Goal: Information Seeking & Learning: Learn about a topic

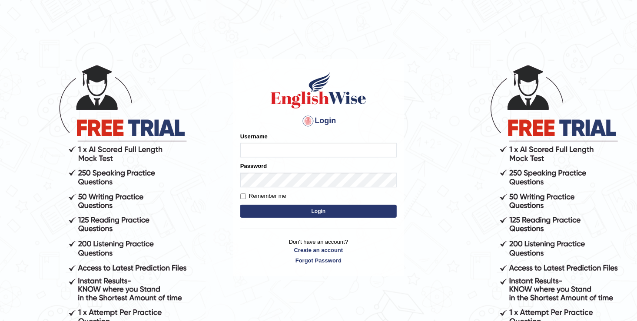
type input "[DEMOGRAPHIC_DATA]"
click at [274, 214] on button "Login" at bounding box center [318, 211] width 156 height 13
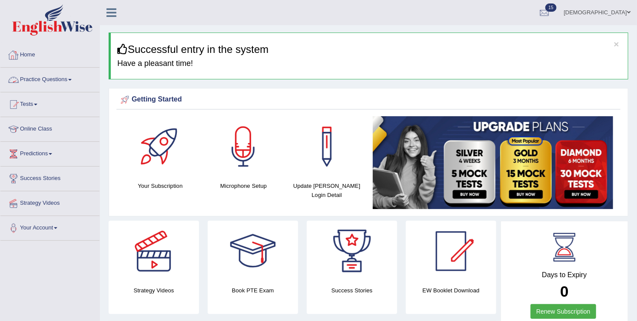
click at [53, 76] on link "Practice Questions" at bounding box center [49, 79] width 99 height 22
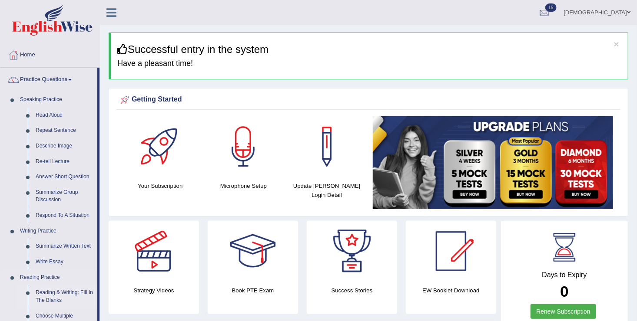
click at [54, 288] on link "Reading & Writing: Fill In The Blanks" at bounding box center [65, 296] width 66 height 23
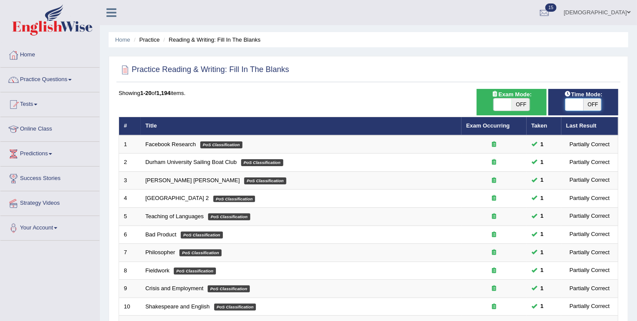
click at [573, 104] on span at bounding box center [574, 105] width 18 height 12
checkbox input "true"
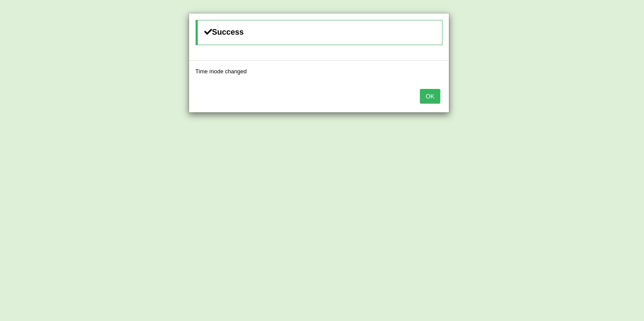
click at [428, 100] on button "OK" at bounding box center [430, 96] width 20 height 15
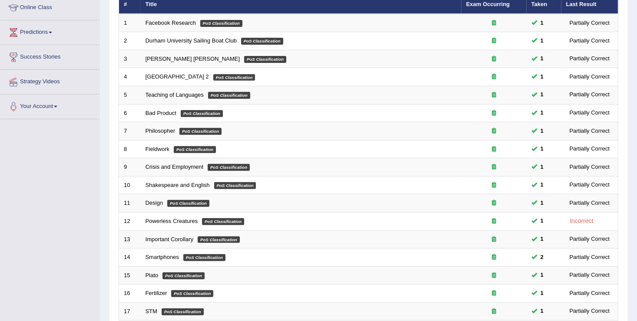
scroll to position [251, 0]
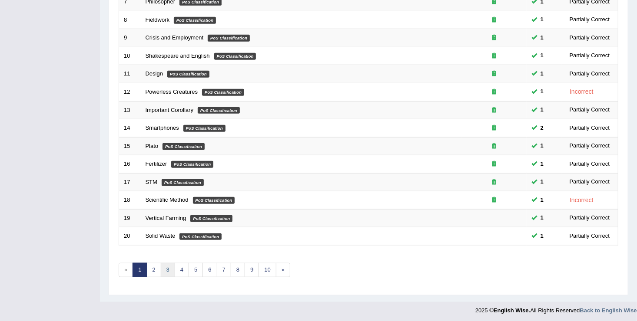
click at [165, 264] on link "3" at bounding box center [168, 270] width 14 height 14
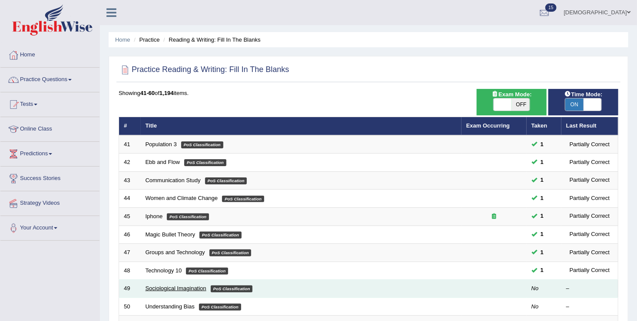
click at [176, 288] on link "Sociological Imagination" at bounding box center [175, 288] width 61 height 7
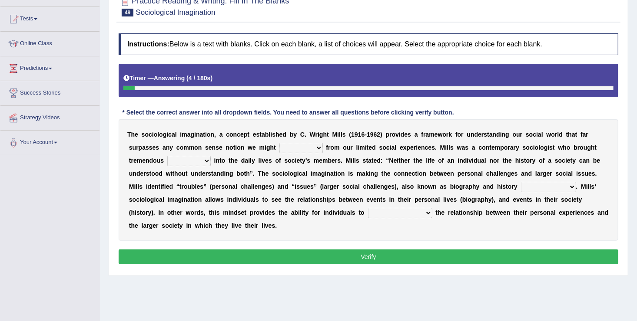
scroll to position [96, 0]
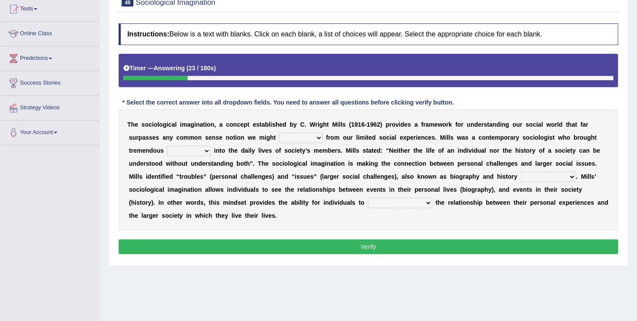
click at [279, 134] on select "depart derive describe deprive" at bounding box center [300, 138] width 43 height 10
select select "deprive"
click at [279, 133] on select "depart derive describe deprive" at bounding box center [300, 138] width 43 height 10
click at [211, 146] on select "sight insight comment interaction" at bounding box center [188, 151] width 43 height 10
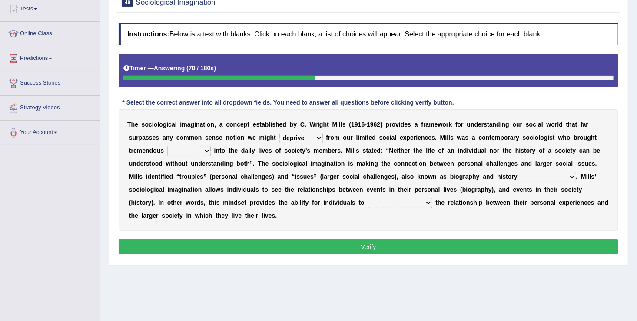
click at [211, 146] on select "sight insight comment interaction" at bounding box center [188, 151] width 43 height 10
select select "interaction"
click at [211, 146] on select "sight insight comment interaction" at bounding box center [188, 151] width 43 height 10
click at [521, 176] on select "accordingly collectively respectively spontaneously" at bounding box center [548, 177] width 55 height 10
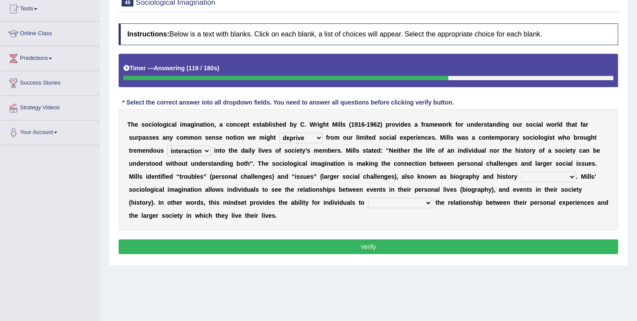
select select "accordingly"
click at [521, 172] on select "accordingly collectively respectively spontaneously" at bounding box center [548, 177] width 55 height 10
click at [368, 202] on select "commercialize capitalize realize compartmentalize" at bounding box center [400, 203] width 64 height 10
select select "capitalize"
click at [368, 198] on select "commercialize capitalize realize compartmentalize" at bounding box center [400, 203] width 64 height 10
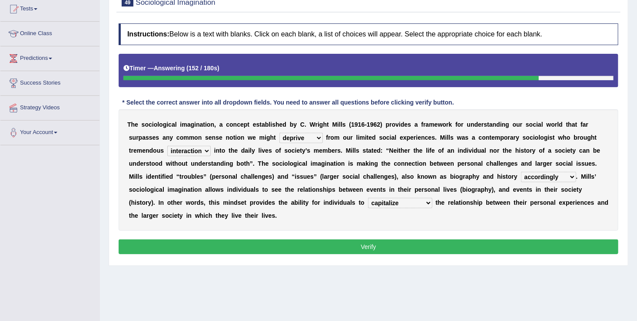
click at [163, 240] on button "Verify" at bounding box center [368, 247] width 499 height 15
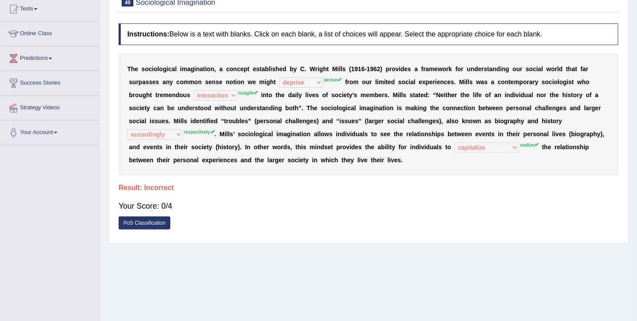
scroll to position [0, 0]
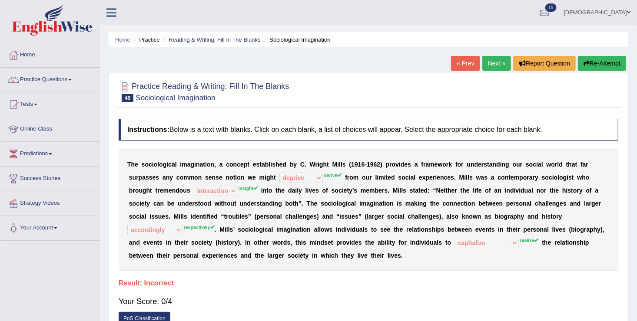
click at [494, 56] on link "Next »" at bounding box center [496, 63] width 29 height 15
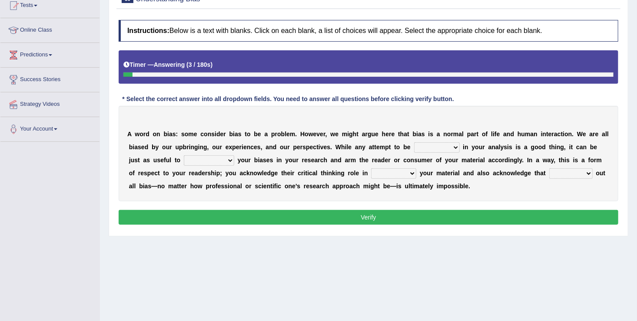
scroll to position [101, 0]
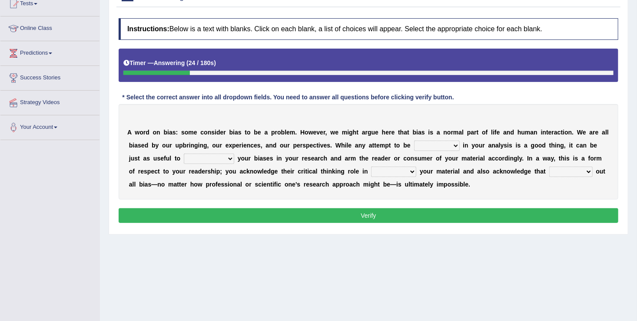
click at [414, 150] on select "objective optimistic subjective pessimistic" at bounding box center [437, 146] width 46 height 10
select select "optimistic"
click at [414, 141] on select "objective optimistic subjective pessimistic" at bounding box center [437, 146] width 46 height 10
click at [184, 155] on select "assume achieve acquire acknowledge" at bounding box center [209, 159] width 50 height 10
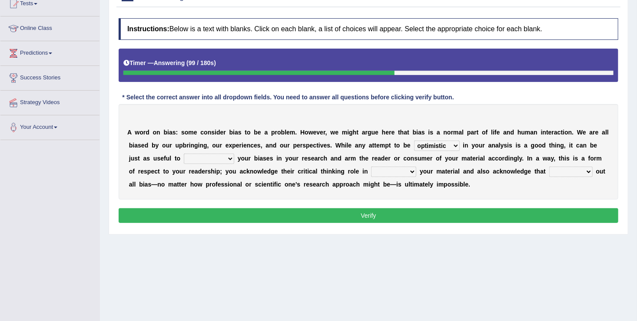
select select "assume"
click at [184, 154] on select "assume achieve acquire acknowledge" at bounding box center [209, 159] width 50 height 10
click at [371, 170] on select "contacting consuming conducting confirming" at bounding box center [393, 172] width 45 height 10
select select "confirming"
click at [371, 167] on select "contacting consuming conducting confirming" at bounding box center [393, 172] width 45 height 10
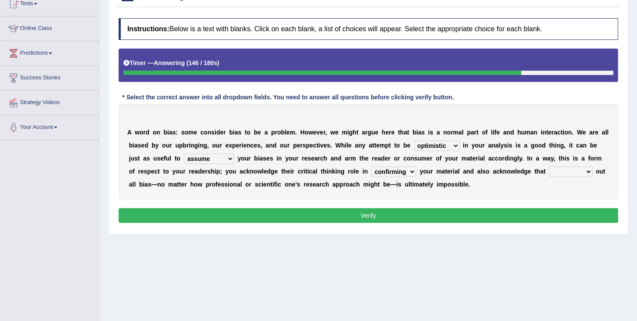
click at [549, 167] on select "phasing building ruling pushing" at bounding box center [570, 172] width 43 height 10
select select "pushing"
click at [549, 167] on select "phasing building ruling pushing" at bounding box center [570, 172] width 43 height 10
click at [443, 216] on button "Verify" at bounding box center [368, 215] width 499 height 15
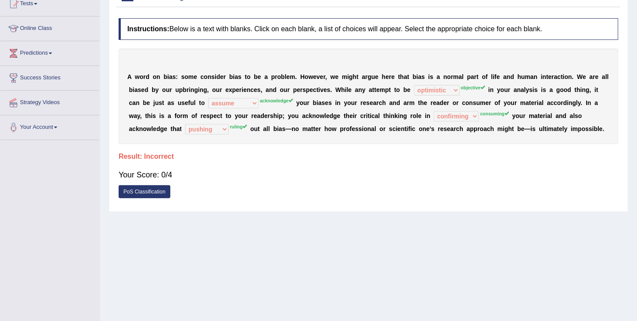
click at [320, 264] on div "Home Practice Reading & Writing: Fill In The Blanks Understanding Bias « Prev N…" at bounding box center [368, 116] width 537 height 434
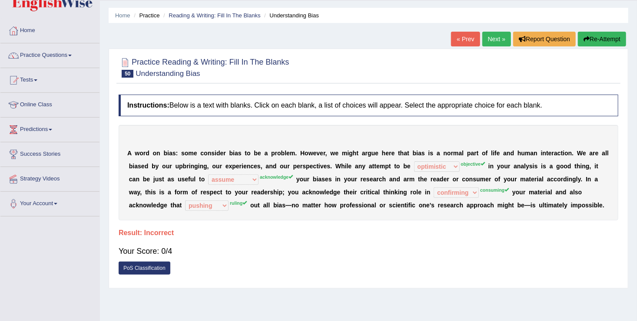
scroll to position [23, 0]
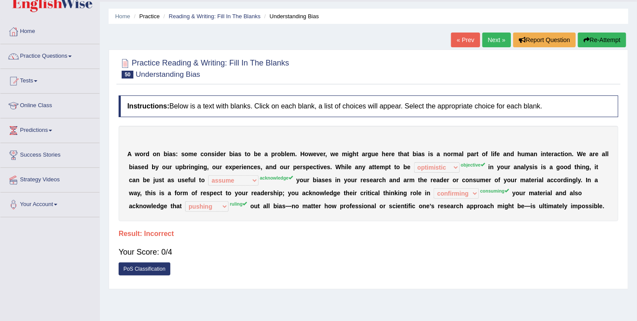
click at [499, 42] on link "Next »" at bounding box center [496, 40] width 29 height 15
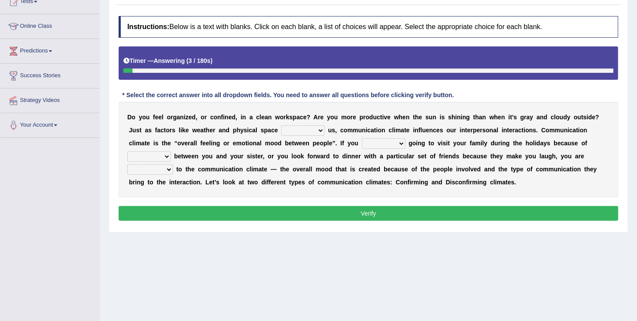
scroll to position [102, 0]
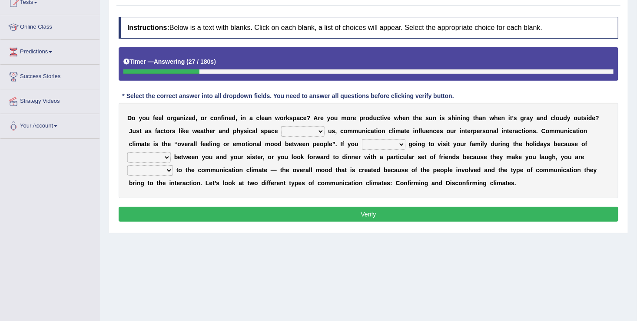
click at [281, 134] on select "improve impact impose imply" at bounding box center [302, 131] width 43 height 10
select select "impact"
click at [281, 126] on select "improve impact impose imply" at bounding box center [302, 131] width 43 height 10
click at [362, 144] on select "dread force scare afraid" at bounding box center [383, 144] width 43 height 10
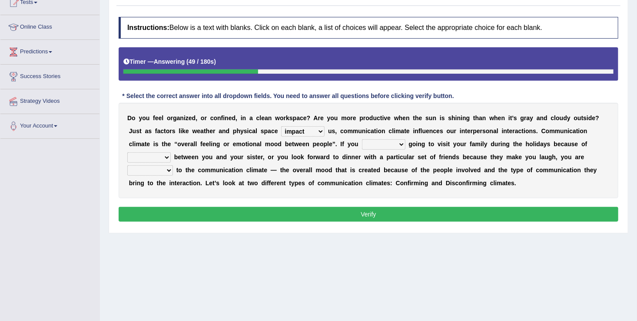
click at [362, 144] on select "dread force scare afraid" at bounding box center [383, 144] width 43 height 10
select select "dread"
click at [362, 139] on select "dread force scare afraid" at bounding box center [383, 144] width 43 height 10
click at [171, 152] on select "tender tension tendency tenacity" at bounding box center [148, 157] width 43 height 10
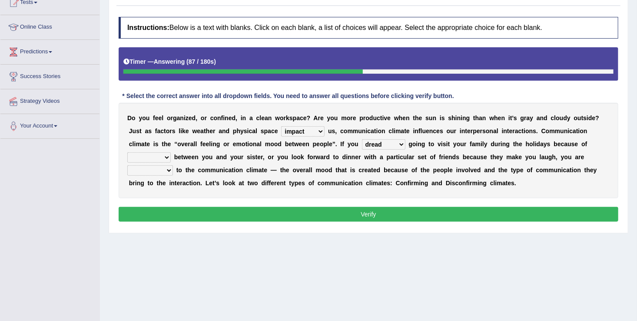
click at [171, 152] on select "tender tension tendency tenacity" at bounding box center [148, 157] width 43 height 10
select select "tendency"
click at [171, 152] on select "tender tension tendency tenacity" at bounding box center [148, 157] width 43 height 10
click at [173, 165] on select "relying relating responding recycling" at bounding box center [150, 170] width 46 height 10
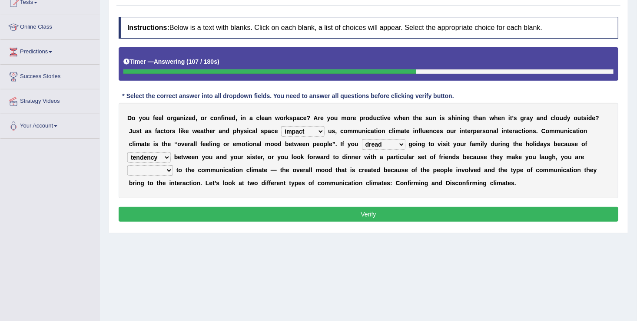
click at [173, 165] on select "relying relating responding recycling" at bounding box center [150, 170] width 46 height 10
select select "relying"
click at [173, 165] on select "relying relating responding recycling" at bounding box center [150, 170] width 46 height 10
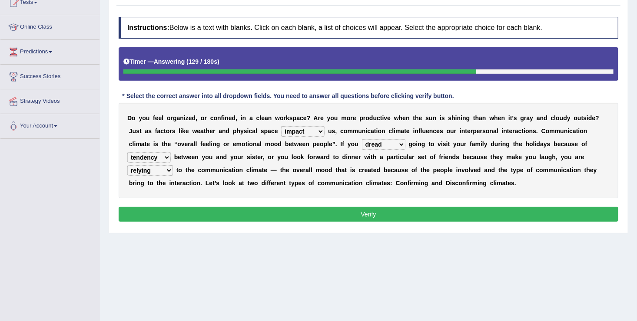
click at [386, 218] on button "Verify" at bounding box center [368, 214] width 499 height 15
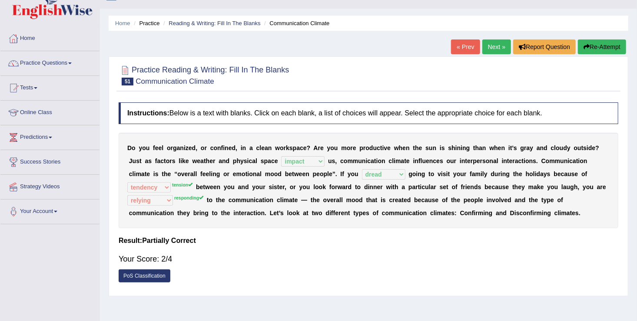
scroll to position [15, 0]
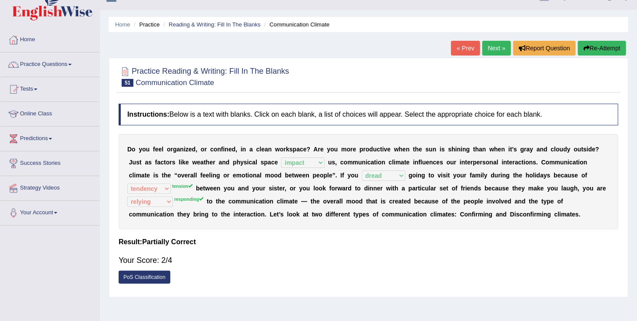
click at [498, 45] on link "Next »" at bounding box center [496, 48] width 29 height 15
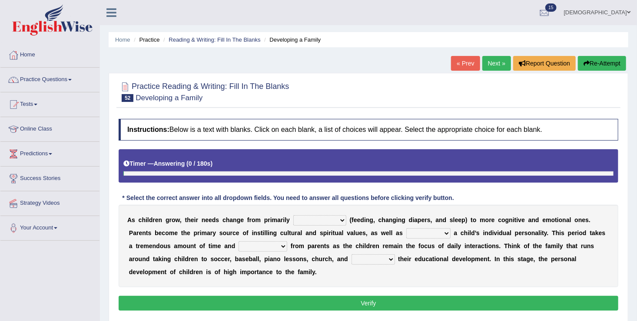
click at [496, 43] on ul "Home Practice Reading & Writing: Fill In The Blanks Developing a Family" at bounding box center [368, 39] width 519 height 15
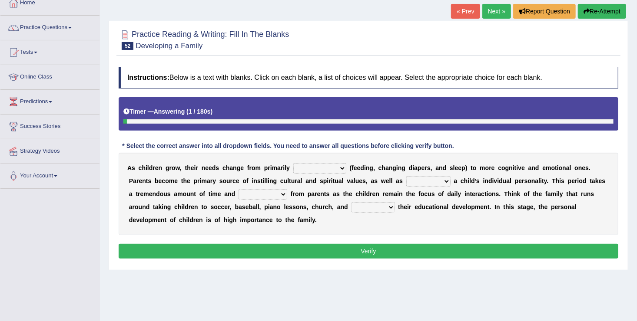
scroll to position [69, 0]
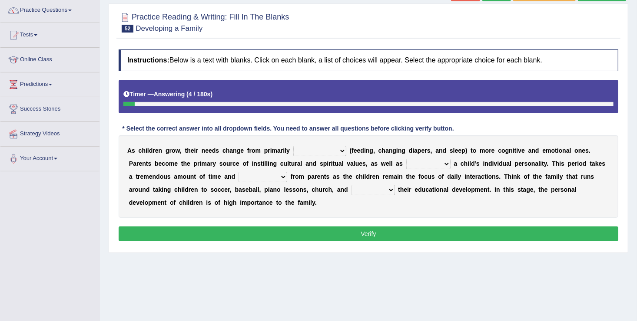
click at [304, 148] on select "psychological educational physical social" at bounding box center [319, 151] width 53 height 10
select select "physical"
click at [293, 146] on select "psychological educational physical social" at bounding box center [319, 151] width 53 height 10
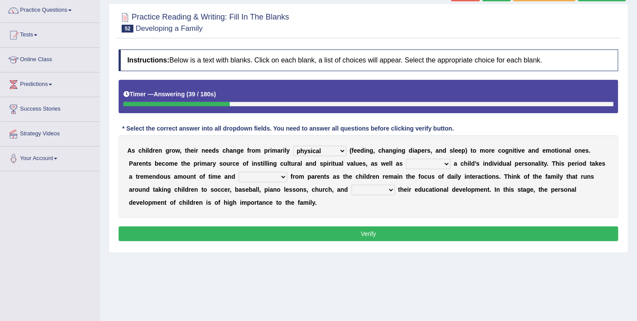
click at [406, 160] on select "caring calculating feeding fostering" at bounding box center [428, 164] width 44 height 10
select select "fostering"
click at [406, 159] on select "caring calculating feeding fostering" at bounding box center [428, 164] width 44 height 10
click at [238, 175] on select "commitment components compliance comments" at bounding box center [262, 177] width 49 height 10
select select "commitment"
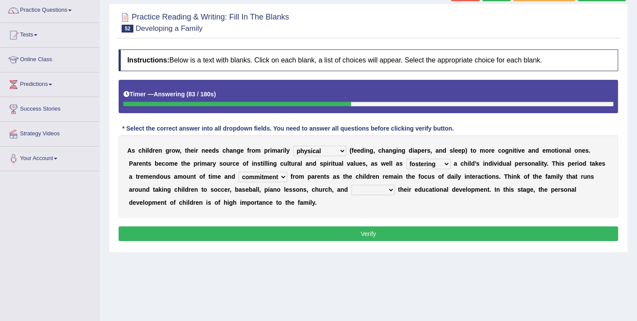
click at [238, 172] on select "commitment components compliance comments" at bounding box center [262, 177] width 49 height 10
click at [351, 188] on select "granting guiding generating gaining" at bounding box center [372, 190] width 43 height 10
select select "guiding"
click at [351, 185] on select "granting guiding generating gaining" at bounding box center [372, 190] width 43 height 10
click at [243, 229] on button "Verify" at bounding box center [368, 234] width 499 height 15
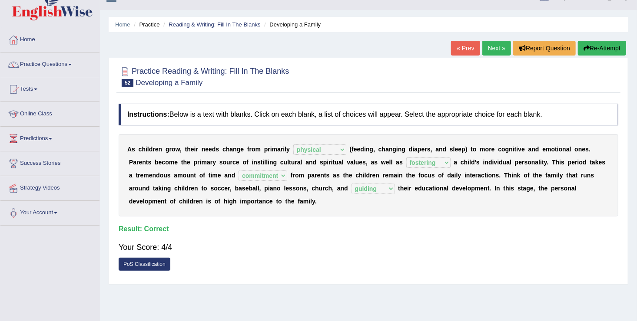
scroll to position [0, 0]
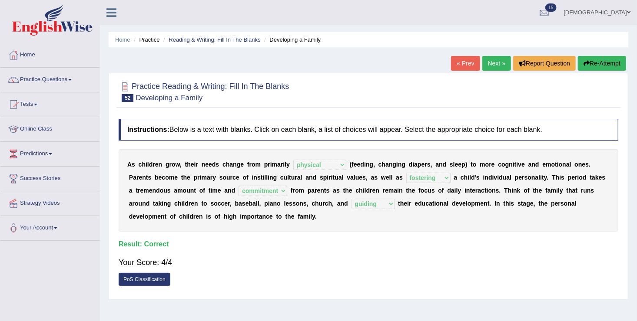
click at [498, 63] on link "Next »" at bounding box center [496, 63] width 29 height 15
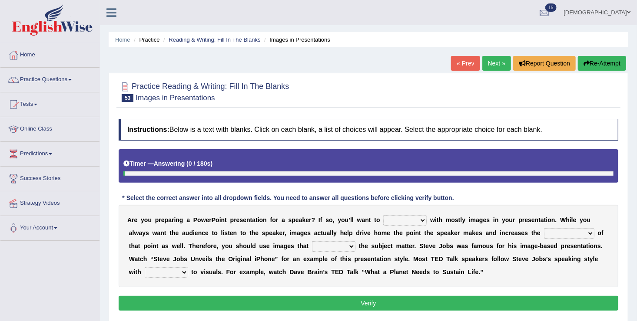
click at [498, 63] on link "Next »" at bounding box center [496, 63] width 29 height 15
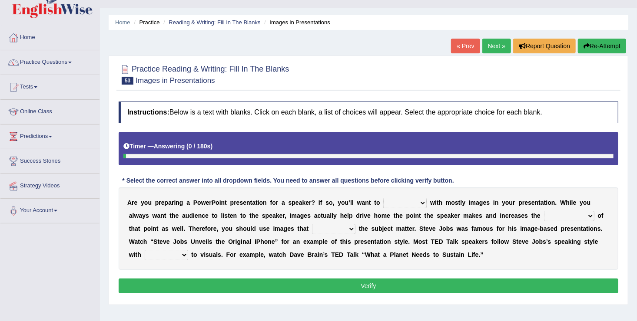
scroll to position [33, 0]
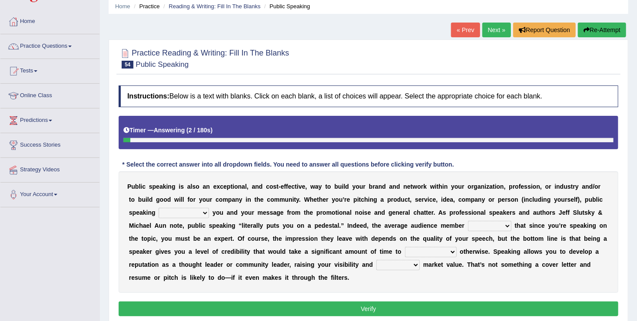
scroll to position [13, 0]
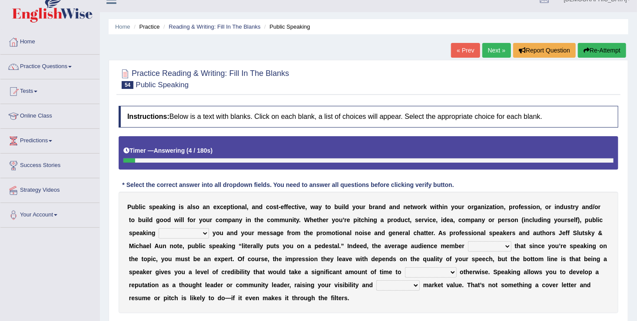
click at [466, 52] on link "« Prev" at bounding box center [465, 50] width 29 height 15
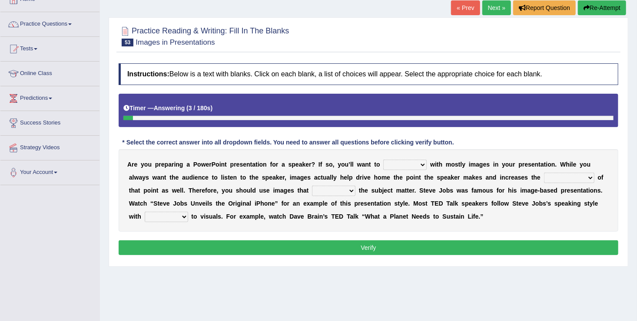
scroll to position [90, 0]
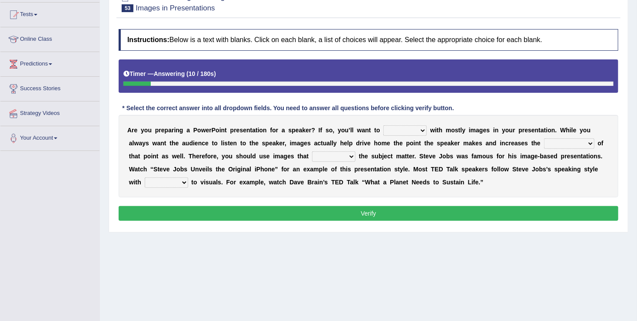
click at [383, 130] on select "stand stay stick stock" at bounding box center [404, 131] width 43 height 10
select select "stand"
click at [383, 126] on select "stand stay stick stock" at bounding box center [404, 131] width 43 height 10
click at [544, 144] on select "memorability morality mobilization mobility" at bounding box center [569, 144] width 50 height 10
select select "morality"
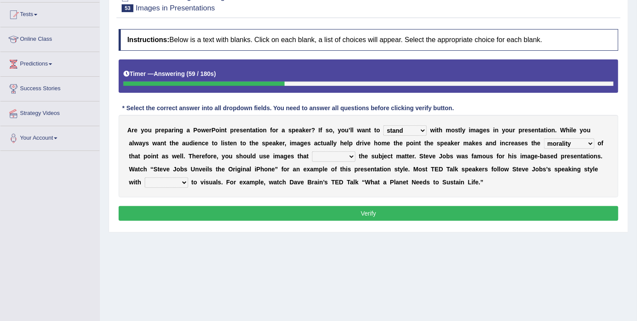
click at [544, 139] on select "memorability morality mobilization mobility" at bounding box center [569, 144] width 50 height 10
click at [312, 156] on select "suggest supply submit support" at bounding box center [333, 157] width 43 height 10
select select "support"
click at [312, 152] on select "suggest supply submit support" at bounding box center [333, 157] width 43 height 10
click at [188, 178] on select "regard result retrospect request" at bounding box center [166, 183] width 43 height 10
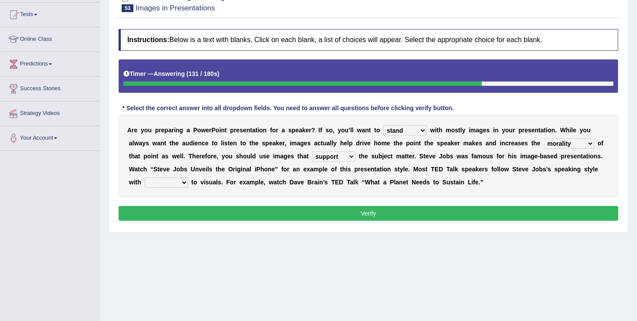
select select "request"
click at [188, 178] on select "regard result retrospect request" at bounding box center [166, 183] width 43 height 10
click at [497, 210] on button "Verify" at bounding box center [368, 213] width 499 height 15
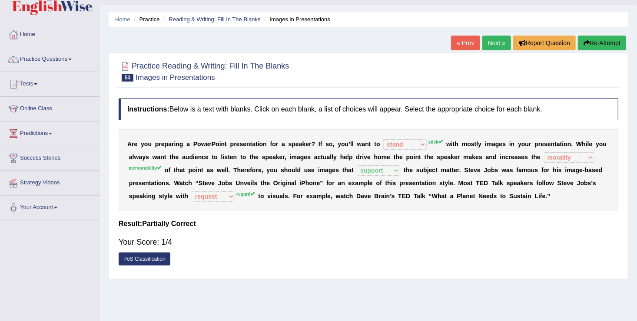
scroll to position [3, 0]
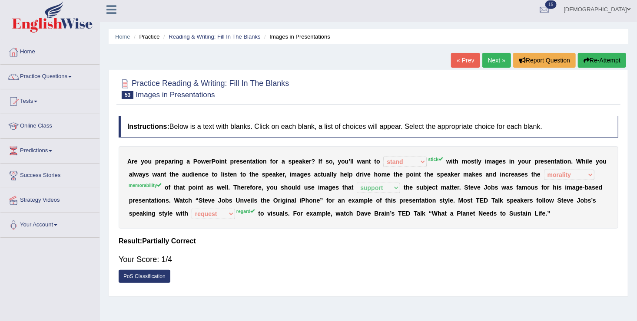
click at [496, 62] on link "Next »" at bounding box center [496, 60] width 29 height 15
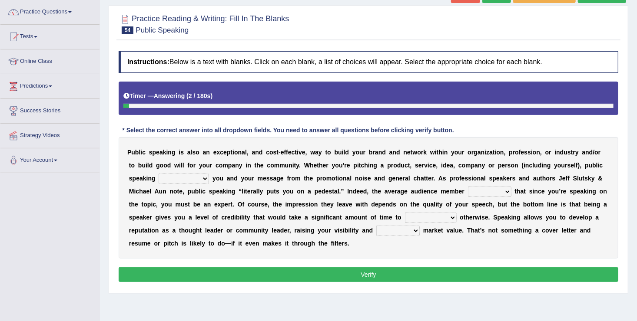
scroll to position [69, 0]
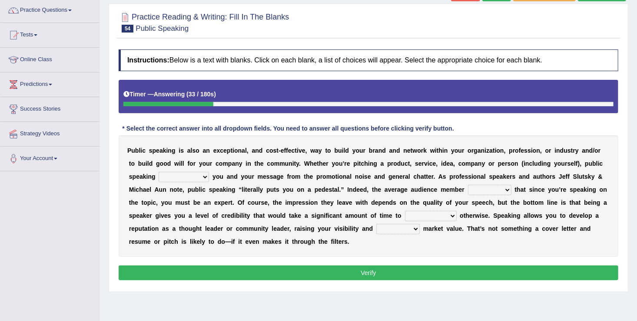
click at [159, 181] on select "differentiates disguises distributes dispute" at bounding box center [184, 177] width 50 height 10
select select "differentiates"
click at [159, 172] on select "differentiates disguises distributes dispute" at bounding box center [184, 177] width 50 height 10
click at [468, 193] on select "assists assumes accesses assesses" at bounding box center [489, 190] width 43 height 10
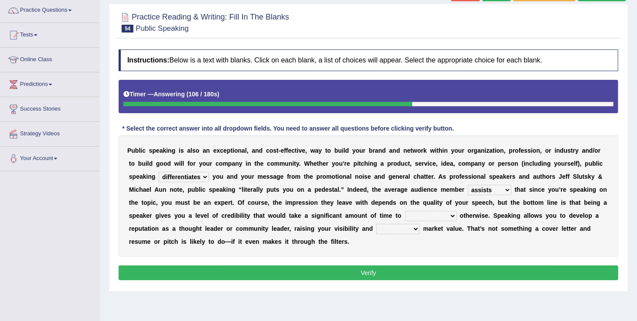
click at [468, 185] on select "assists assumes accesses assesses" at bounding box center [489, 190] width 43 height 10
click at [468, 192] on select "assists assumes accesses assesses" at bounding box center [489, 190] width 43 height 10
select select "assumes"
click at [468, 185] on select "assists assumes accesses assesses" at bounding box center [489, 190] width 43 height 10
click at [405, 216] on select "cultivate procrastinate communicate culminate" at bounding box center [431, 216] width 52 height 10
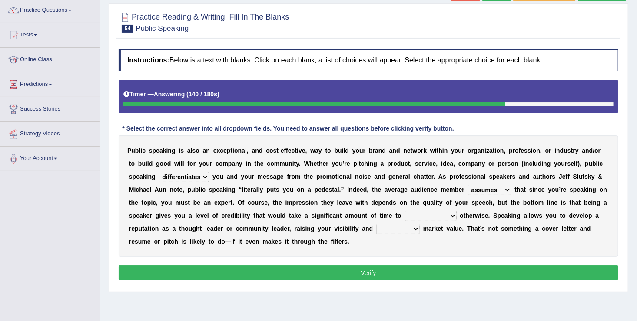
select select "communicate"
click at [405, 211] on select "cultivate procrastinate communicate culminate" at bounding box center [431, 216] width 52 height 10
click at [376, 229] on select "perceived diagnosed recessed divided" at bounding box center [397, 229] width 43 height 10
select select "perceived"
click at [376, 224] on select "perceived diagnosed recessed divided" at bounding box center [397, 229] width 43 height 10
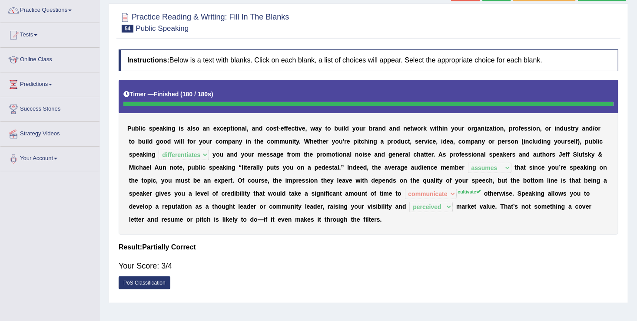
click at [282, 273] on div "Your Score: 3/4" at bounding box center [368, 266] width 499 height 21
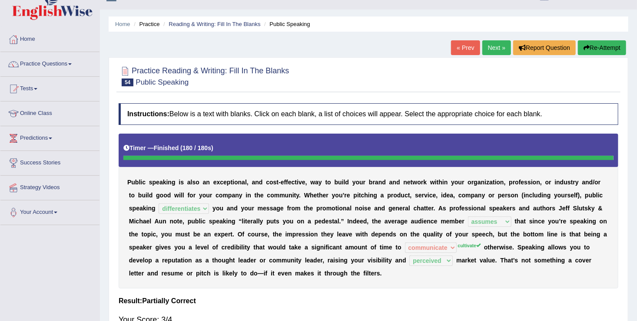
scroll to position [0, 0]
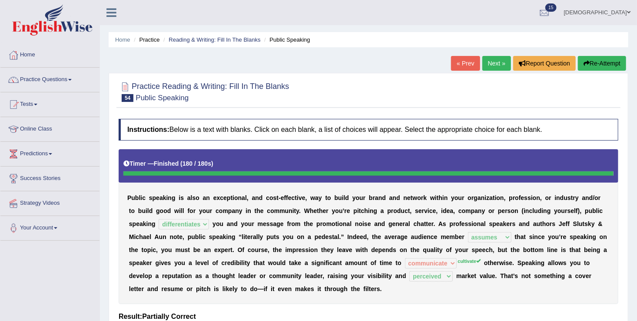
click at [490, 66] on link "Next »" at bounding box center [496, 63] width 29 height 15
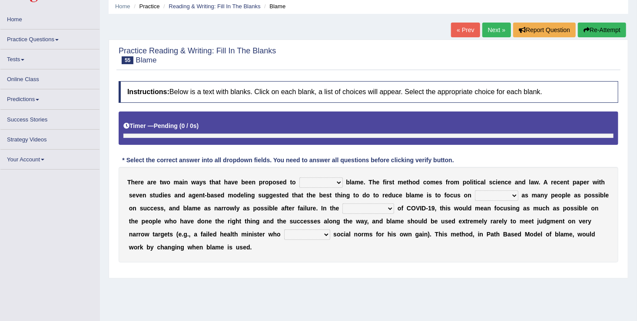
scroll to position [35, 0]
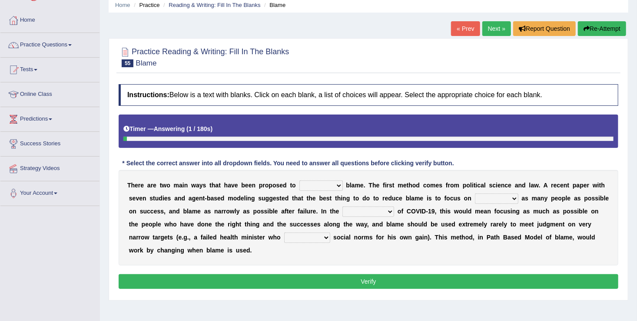
click at [320, 181] on select "abuse release reduce redress" at bounding box center [320, 186] width 43 height 10
click at [315, 182] on select "abuse release reduce redress" at bounding box center [320, 186] width 43 height 10
select select "reduce"
click at [299, 181] on select "abuse release reduce redress" at bounding box center [320, 186] width 43 height 10
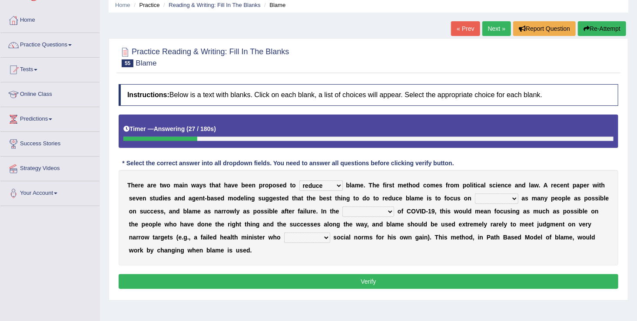
click at [475, 197] on select "praising promising preserving praying" at bounding box center [496, 199] width 43 height 10
select select "praising"
click at [475, 194] on select "praising promising preserving praying" at bounding box center [496, 199] width 43 height 10
click at [342, 214] on select "context confrontation text construction" at bounding box center [368, 212] width 52 height 10
select select "context"
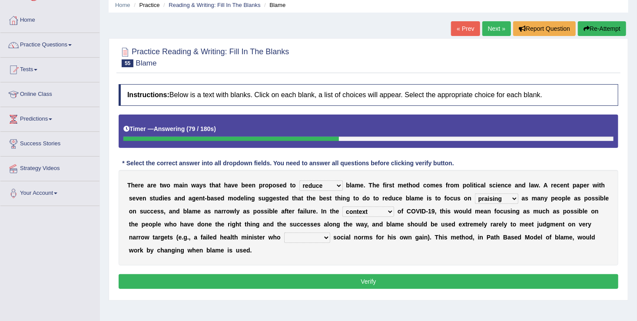
click at [342, 207] on select "context confrontation text construction" at bounding box center [368, 212] width 52 height 10
click at [284, 240] on select "departed established violated met" at bounding box center [307, 238] width 46 height 10
select select "established"
click at [284, 233] on select "departed established violated met" at bounding box center [307, 238] width 46 height 10
click at [190, 274] on button "Verify" at bounding box center [368, 281] width 499 height 15
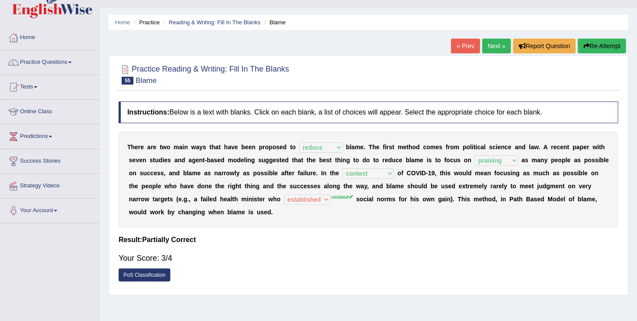
scroll to position [0, 0]
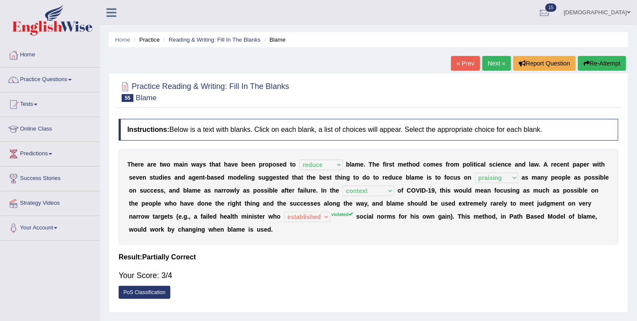
click at [502, 63] on link "Next »" at bounding box center [496, 63] width 29 height 15
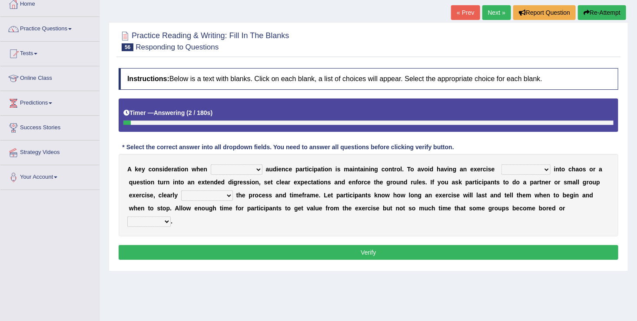
scroll to position [52, 0]
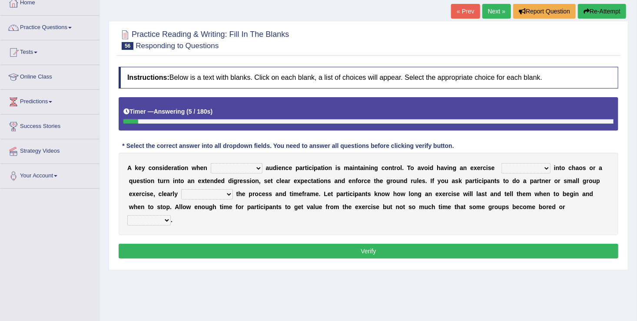
click at [211, 171] on select "incorporating increasing incurring indicating" at bounding box center [237, 168] width 52 height 10
select select "increasing"
click at [211, 163] on select "incorporating increasing incurring indicating" at bounding box center [237, 168] width 52 height 10
click at [511, 167] on select "deteriorate determine deliver demonstrate" at bounding box center [525, 168] width 49 height 10
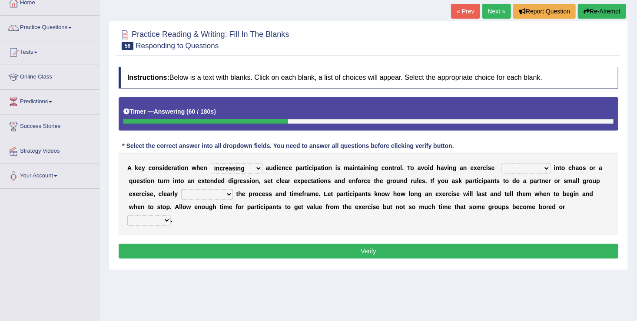
click at [501, 170] on select "deteriorate determine deliver demonstrate" at bounding box center [525, 168] width 49 height 10
select select "deliver"
click at [501, 163] on select "deteriorate determine deliver demonstrate" at bounding box center [525, 168] width 49 height 10
click at [181, 193] on select "communicate confirm accumulate commit" at bounding box center [207, 194] width 52 height 10
select select "accumulate"
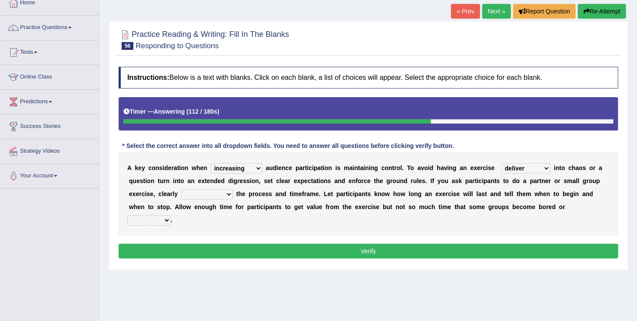
click at [181, 189] on select "communicate confirm accumulate commit" at bounding box center [207, 194] width 52 height 10
click at [171, 215] on select "destroyed distracted disobeyed divided" at bounding box center [148, 220] width 43 height 10
select select "distracted"
click at [171, 215] on select "destroyed distracted disobeyed divided" at bounding box center [148, 220] width 43 height 10
click at [468, 244] on button "Verify" at bounding box center [368, 251] width 499 height 15
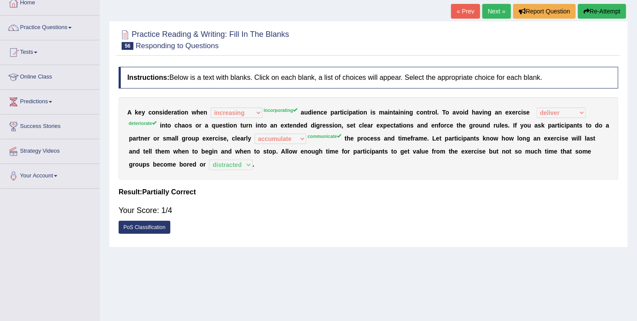
click at [393, 151] on b "o" at bounding box center [395, 151] width 4 height 7
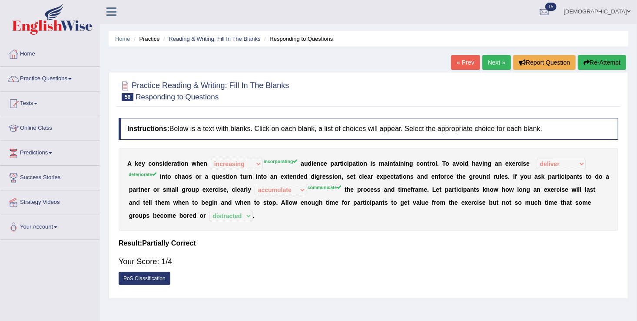
scroll to position [0, 0]
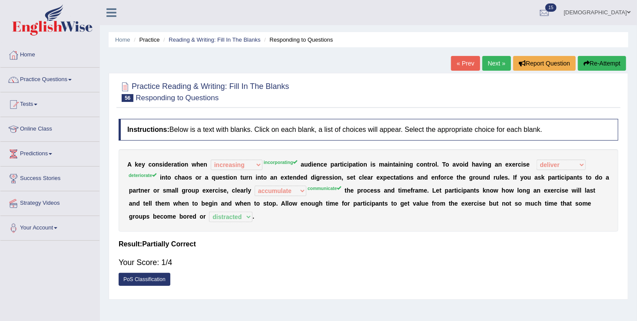
click at [497, 66] on link "Next »" at bounding box center [496, 63] width 29 height 15
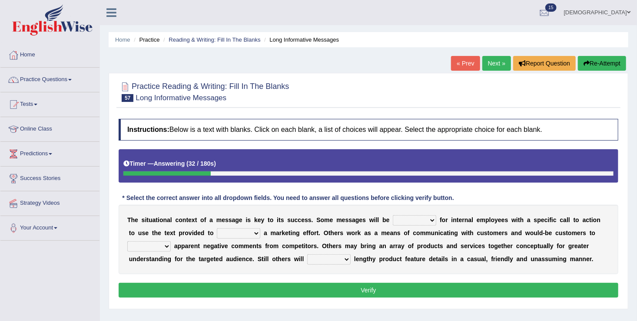
click at [405, 220] on select "targeted varied marketed parted" at bounding box center [414, 220] width 43 height 10
select select "targeted"
click at [393, 215] on select "targeted varied marketed parted" at bounding box center [414, 220] width 43 height 10
click at [217, 234] on select "extract exceed expand export" at bounding box center [238, 233] width 43 height 10
select select "extract"
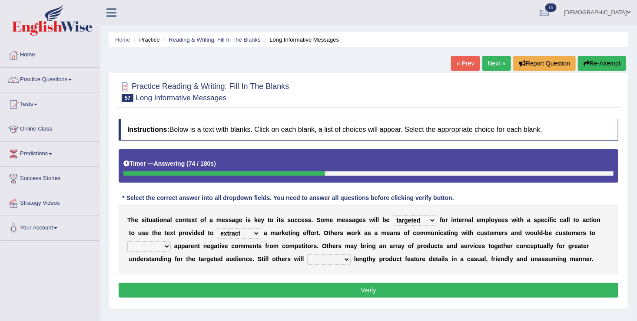
click at [217, 228] on select "extract exceed expand export" at bounding box center [238, 233] width 43 height 10
click at [171, 241] on select "rebut rebel review reboot" at bounding box center [148, 246] width 43 height 10
select select "review"
click at [171, 241] on select "rebut rebel review reboot" at bounding box center [148, 246] width 43 height 10
click at [307, 259] on select "deliver delay delight delegate" at bounding box center [328, 259] width 43 height 10
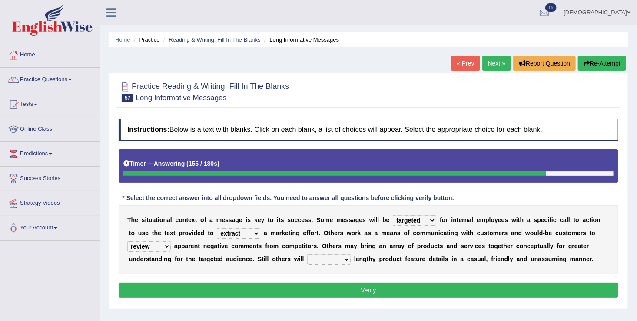
click at [307, 260] on select "deliver delay delight delegate" at bounding box center [328, 259] width 43 height 10
select select "delegate"
click at [307, 254] on select "deliver delay delight delegate" at bounding box center [328, 259] width 43 height 10
click at [246, 282] on div "Instructions: Below is a text with blanks. Click on each blank, a list of choic…" at bounding box center [368, 210] width 504 height 190
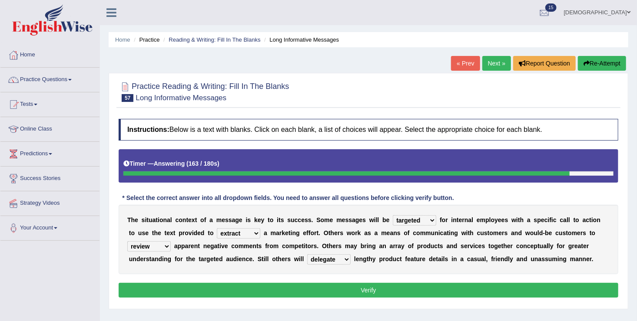
click at [226, 288] on button "Verify" at bounding box center [368, 290] width 499 height 15
